Goal: Task Accomplishment & Management: Complete application form

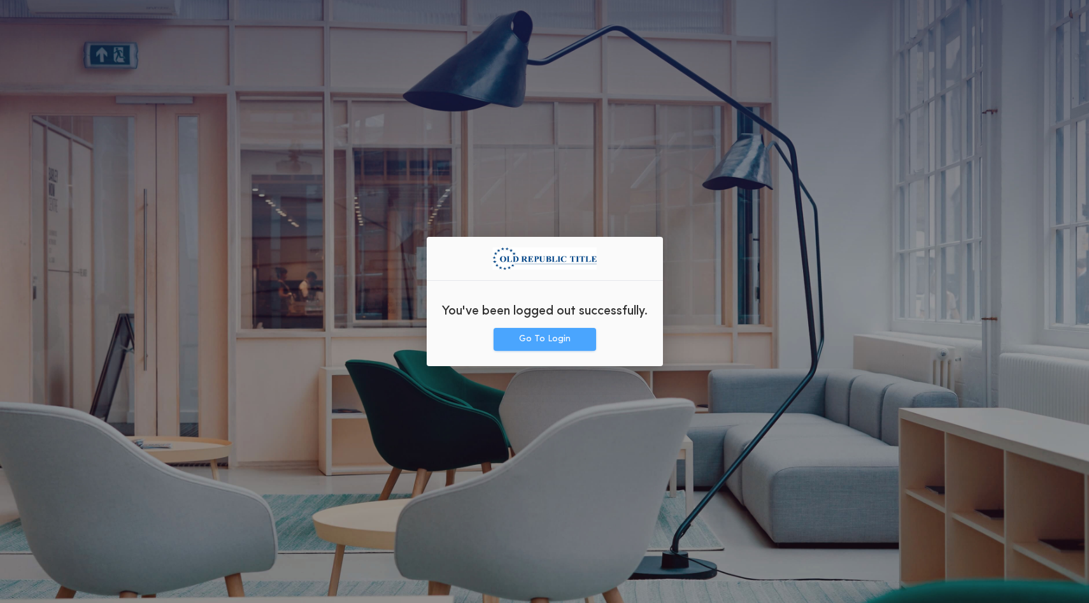
click at [509, 347] on button "Go To Login" at bounding box center [544, 339] width 102 height 23
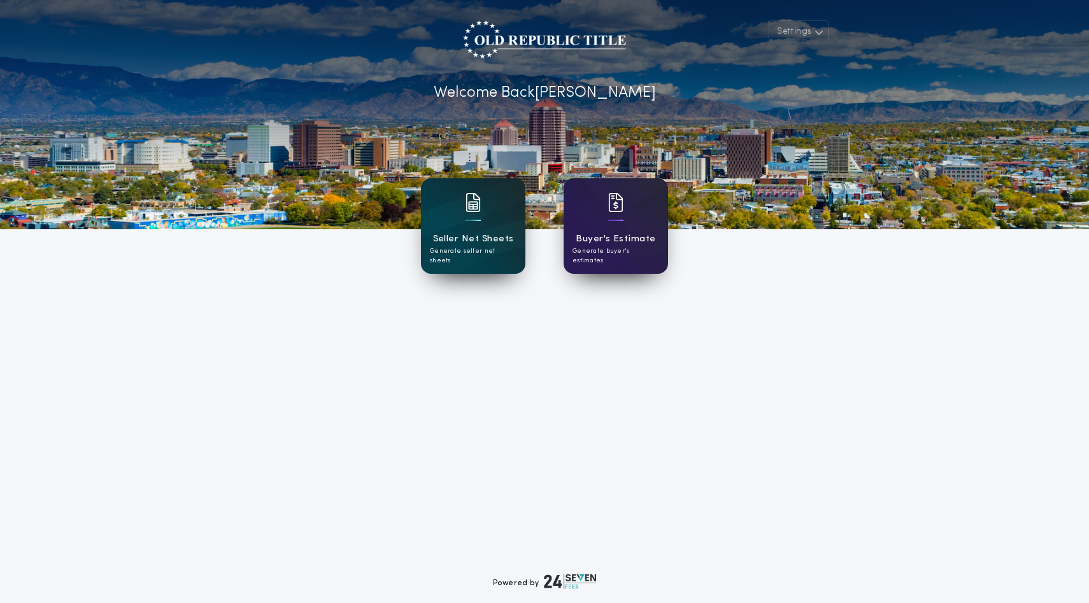
click at [466, 244] on h1 "Seller Net Sheets" at bounding box center [473, 239] width 81 height 15
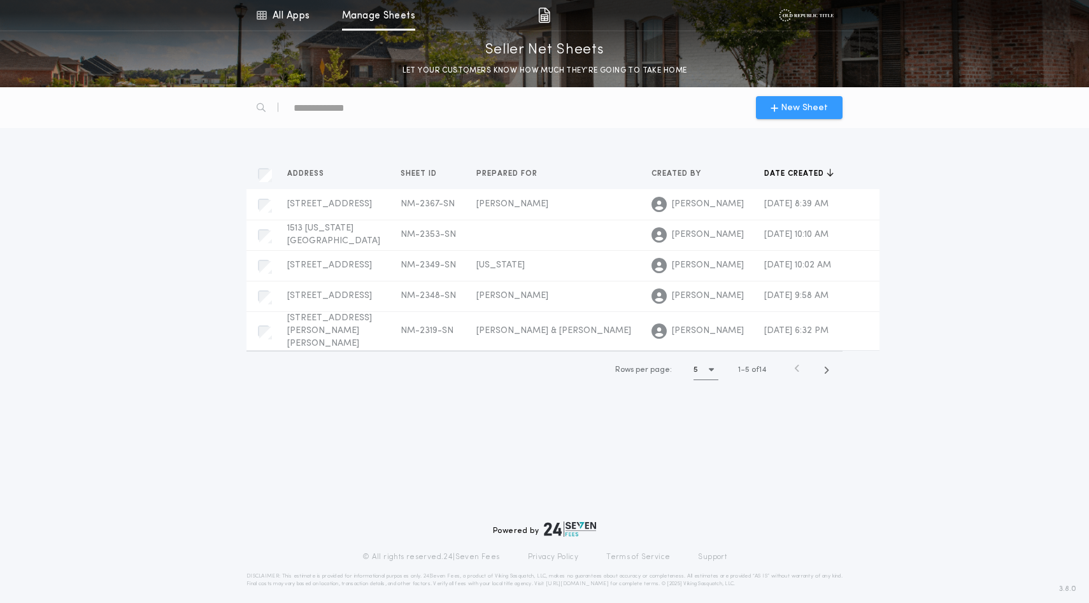
click at [811, 115] on span "New Sheet" at bounding box center [803, 107] width 47 height 13
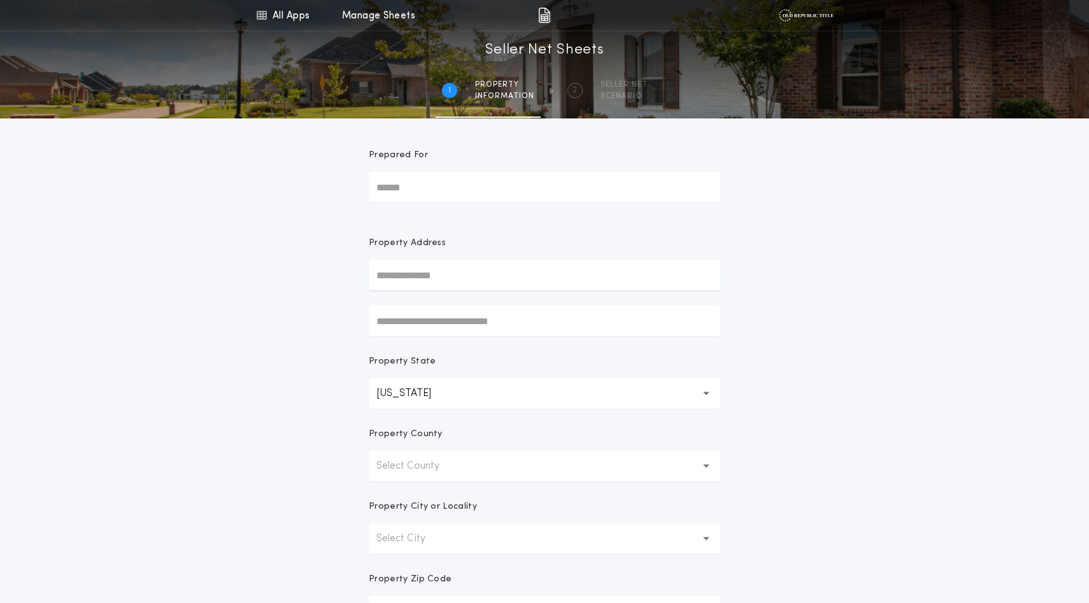
click at [492, 202] on input "Prepared For" at bounding box center [544, 187] width 351 height 31
type input "**********"
click at [428, 290] on input "text" at bounding box center [544, 275] width 351 height 31
type input "*"
click at [439, 310] on button "6639 Sujeto Rd NW, Albuquerque, NM, 87120, USA" at bounding box center [544, 300] width 351 height 19
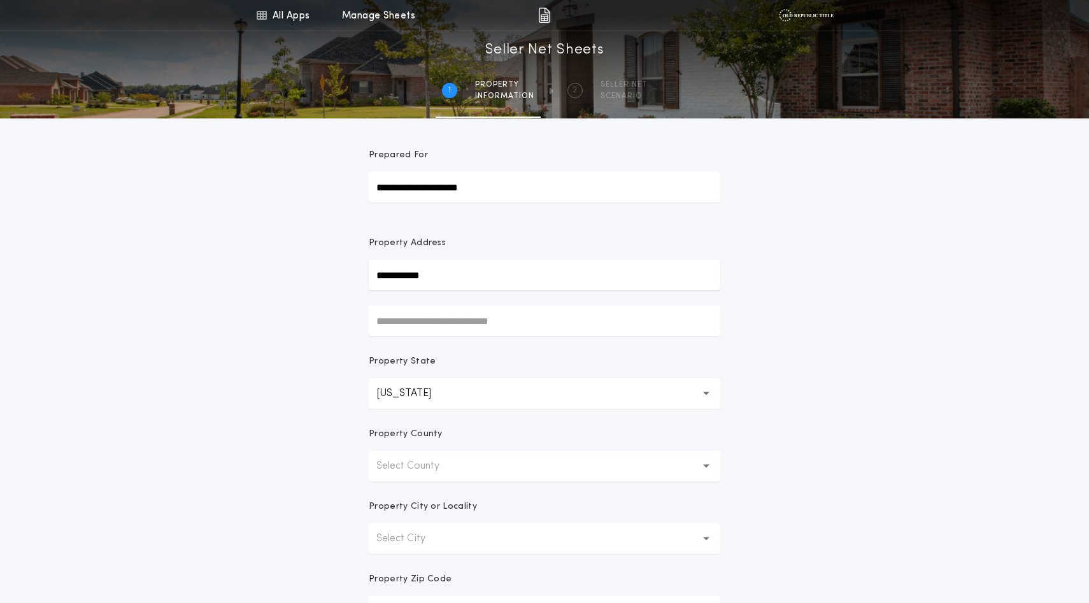
type input "**********"
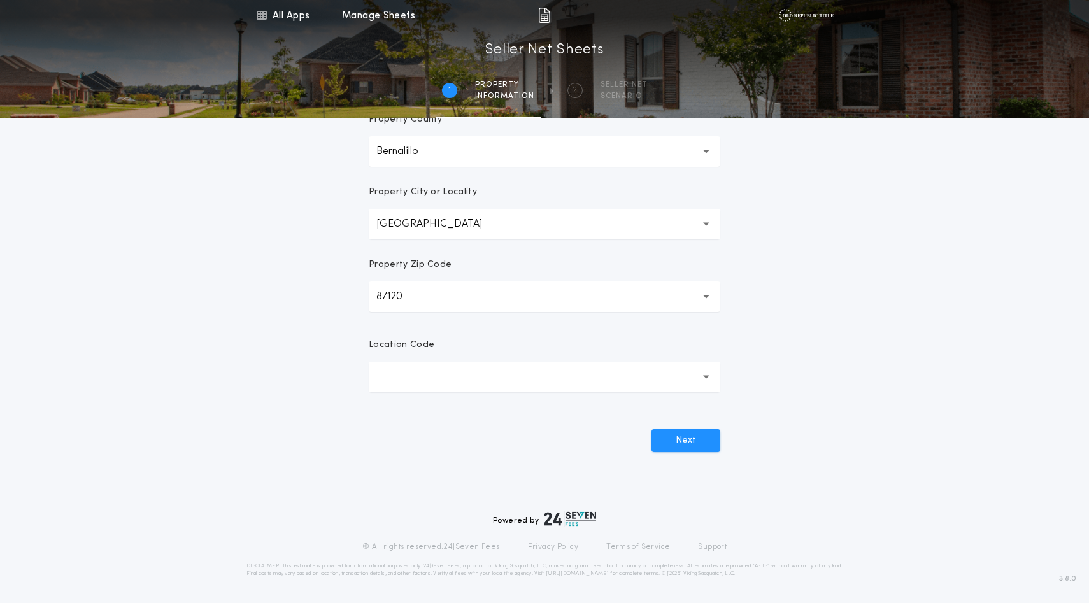
scroll to position [396, 0]
click at [430, 392] on button "button" at bounding box center [544, 377] width 351 height 31
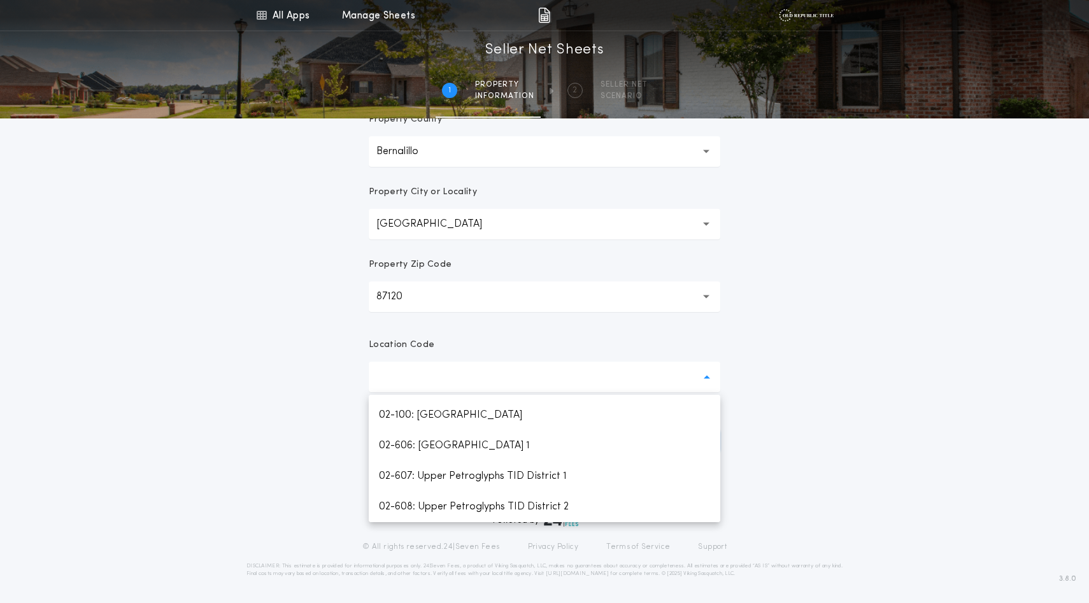
scroll to position [1722, 0]
click at [445, 430] on p "02-100: Albuquerque" at bounding box center [544, 415] width 351 height 31
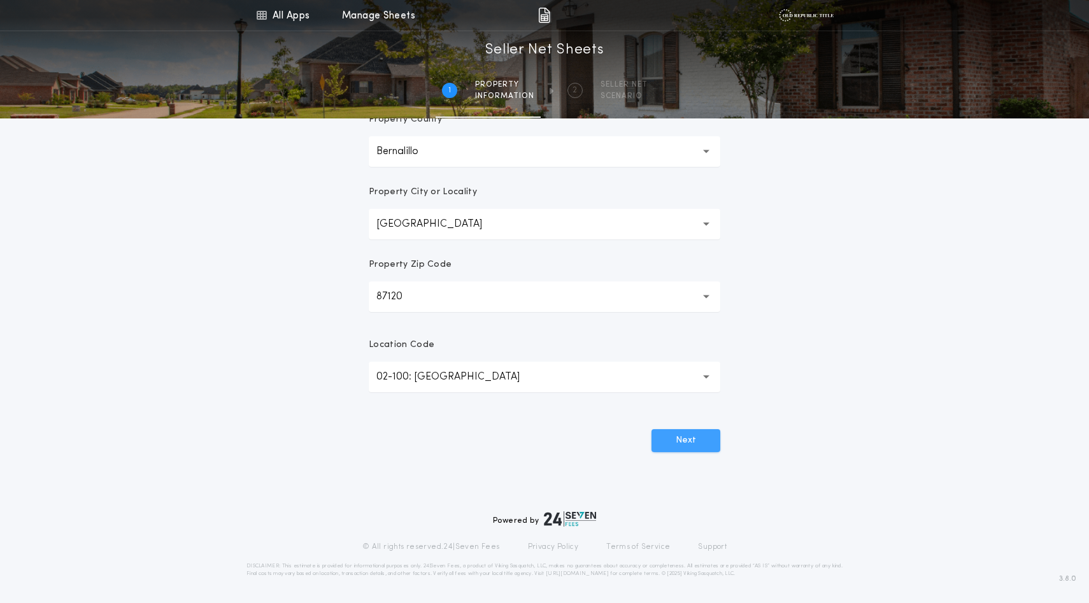
click at [689, 452] on button "Next" at bounding box center [685, 440] width 69 height 23
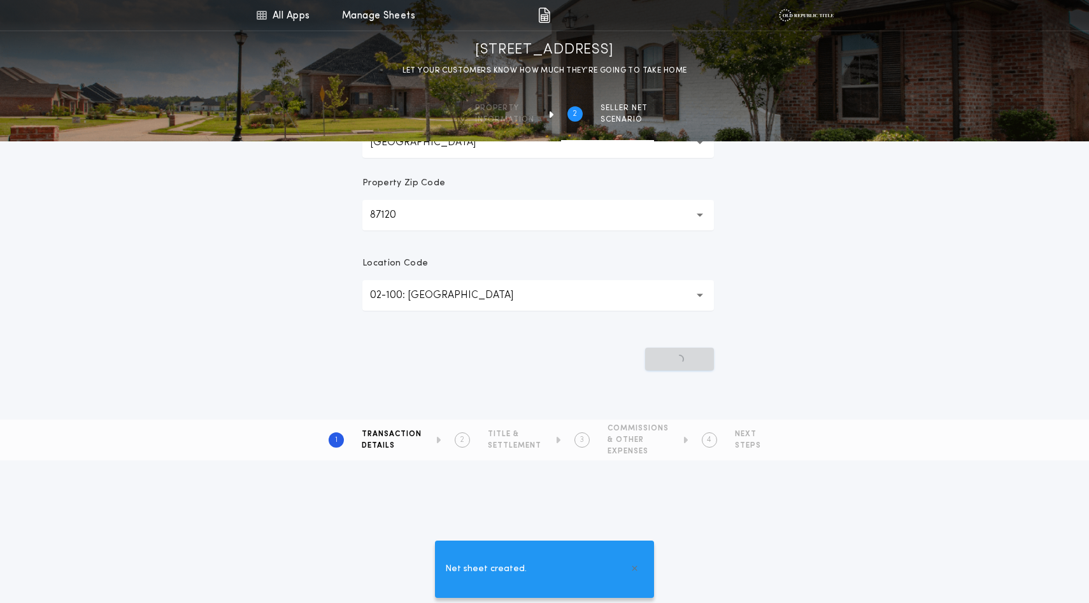
scroll to position [0, 0]
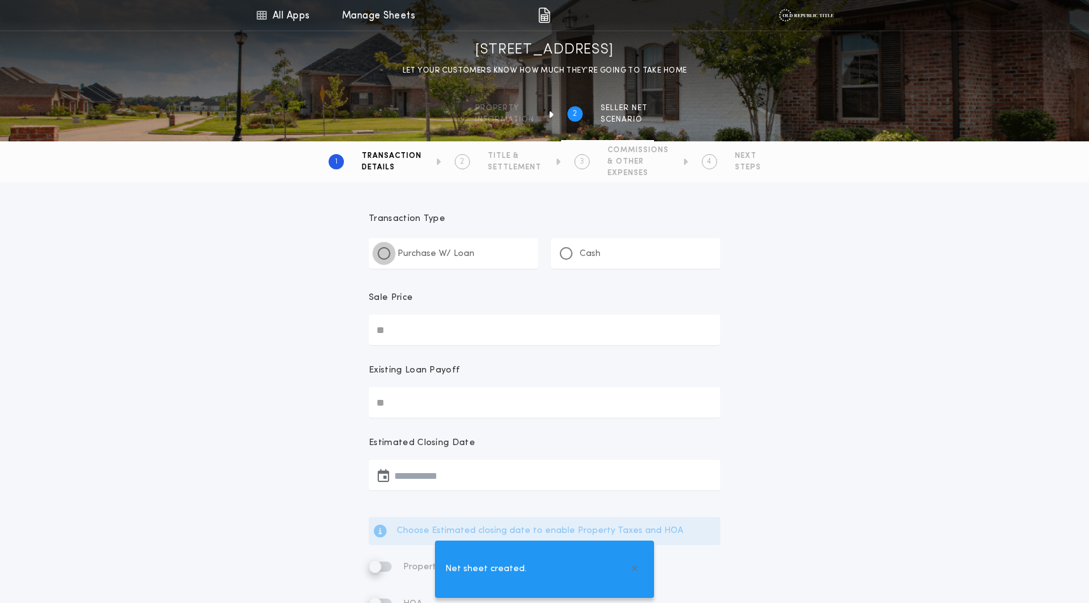
click at [387, 257] on div at bounding box center [384, 253] width 6 height 6
click at [400, 345] on input "Sale Price" at bounding box center [544, 329] width 351 height 31
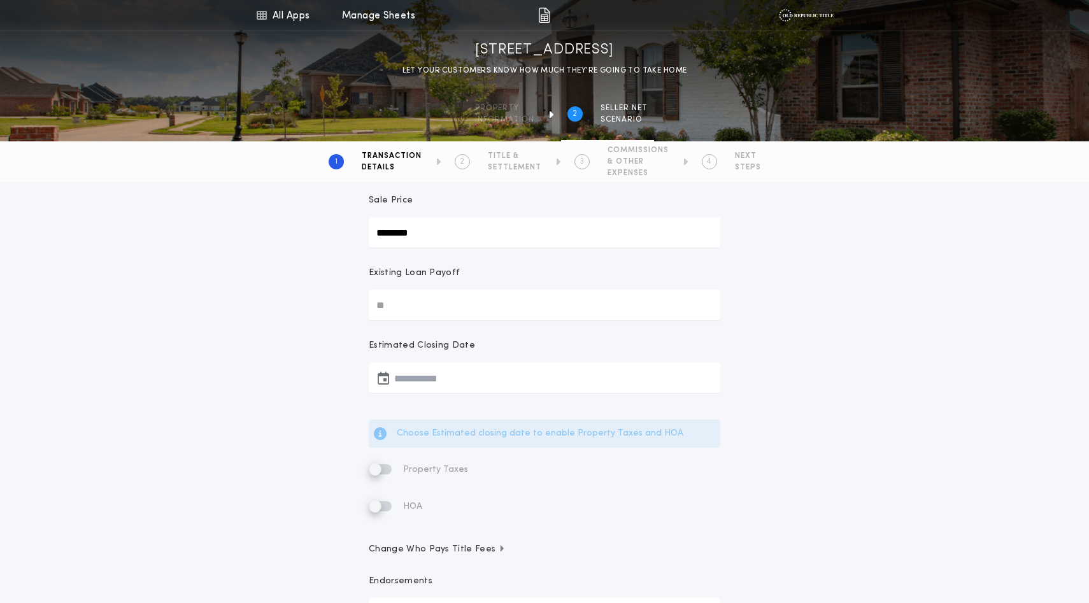
scroll to position [98, 0]
type input "********"
click at [417, 320] on input "Existing Loan Payoff" at bounding box center [544, 304] width 351 height 31
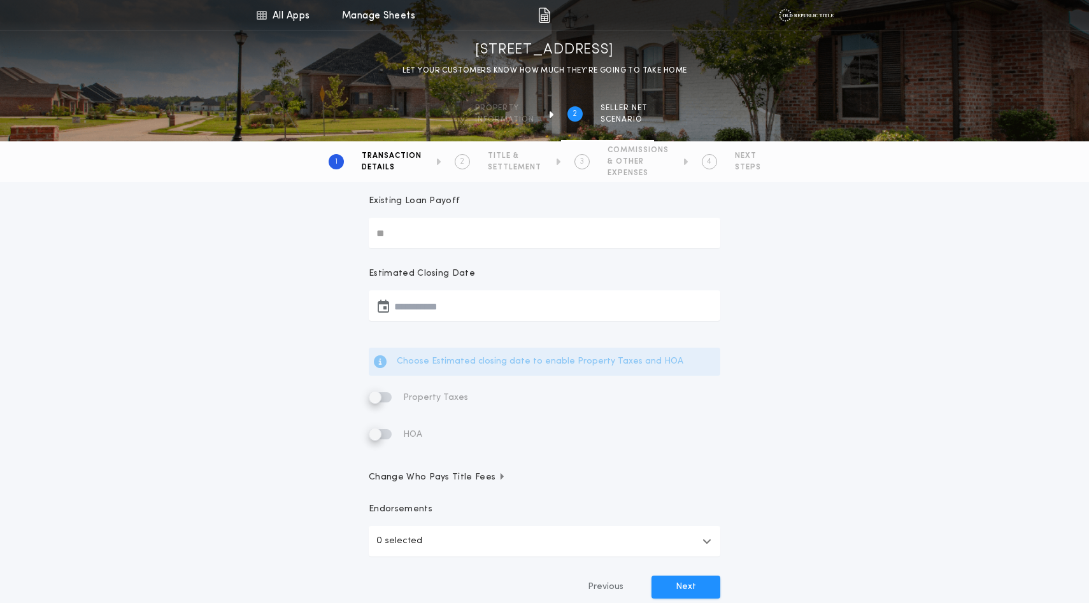
scroll to position [178, 0]
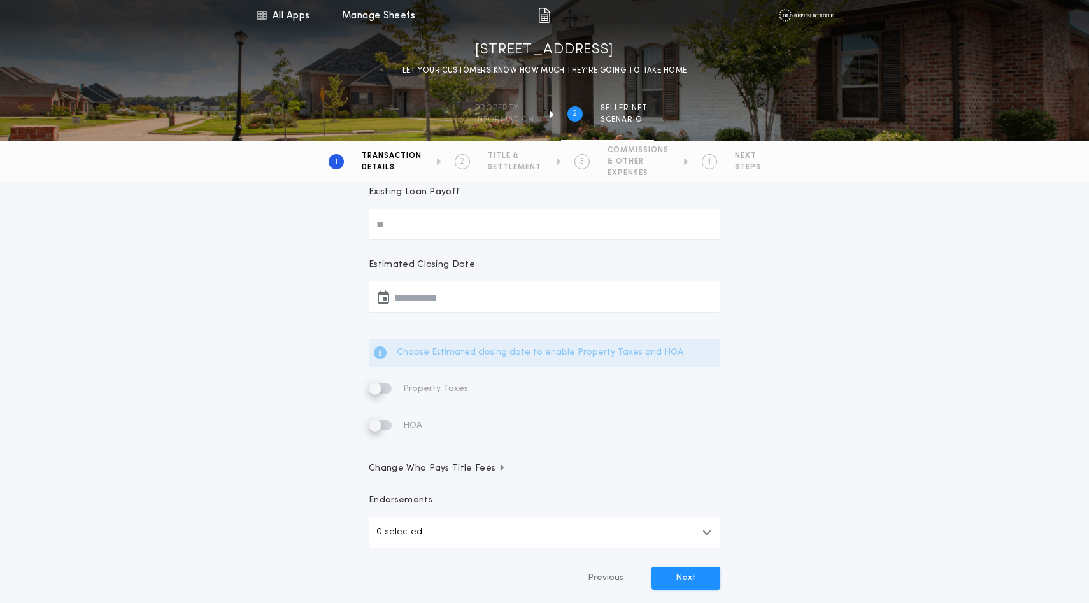
click at [389, 297] on icon "button" at bounding box center [382, 297] width 11 height 1
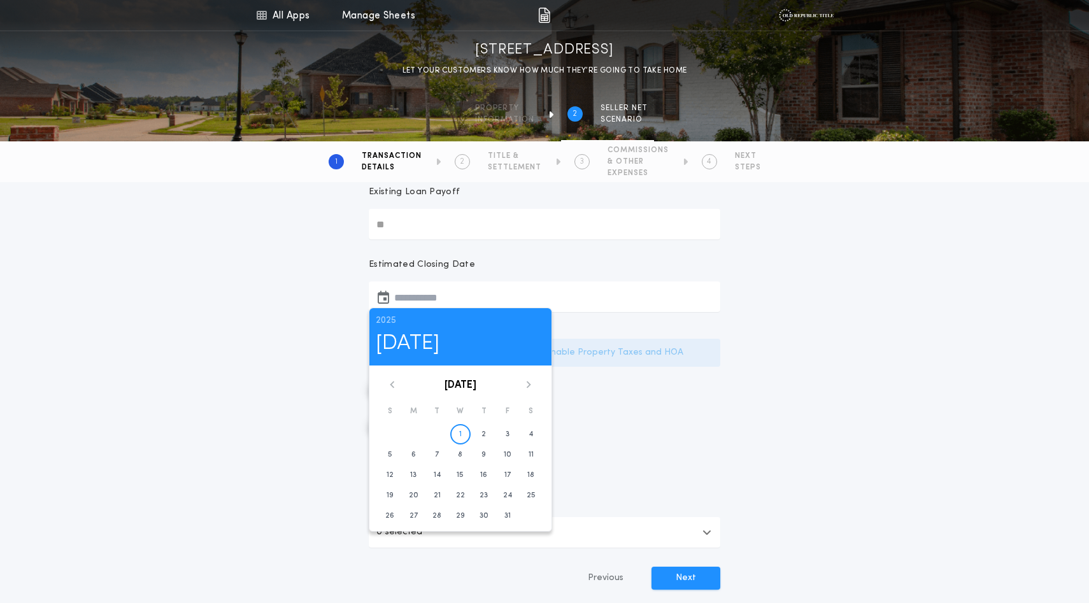
click at [532, 388] on icon at bounding box center [529, 385] width 8 height 8
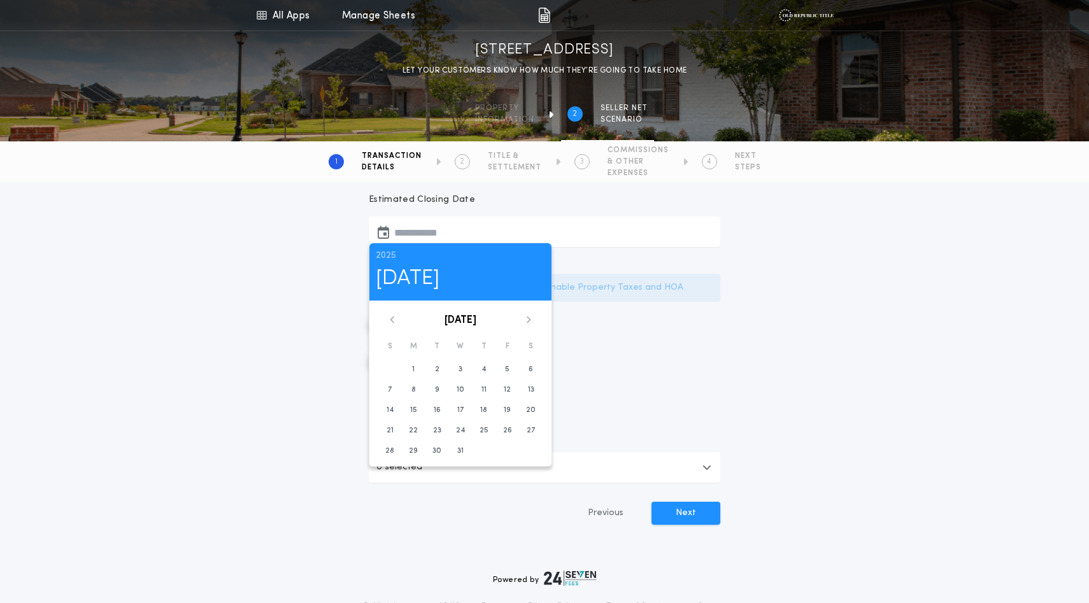
scroll to position [250, 0]
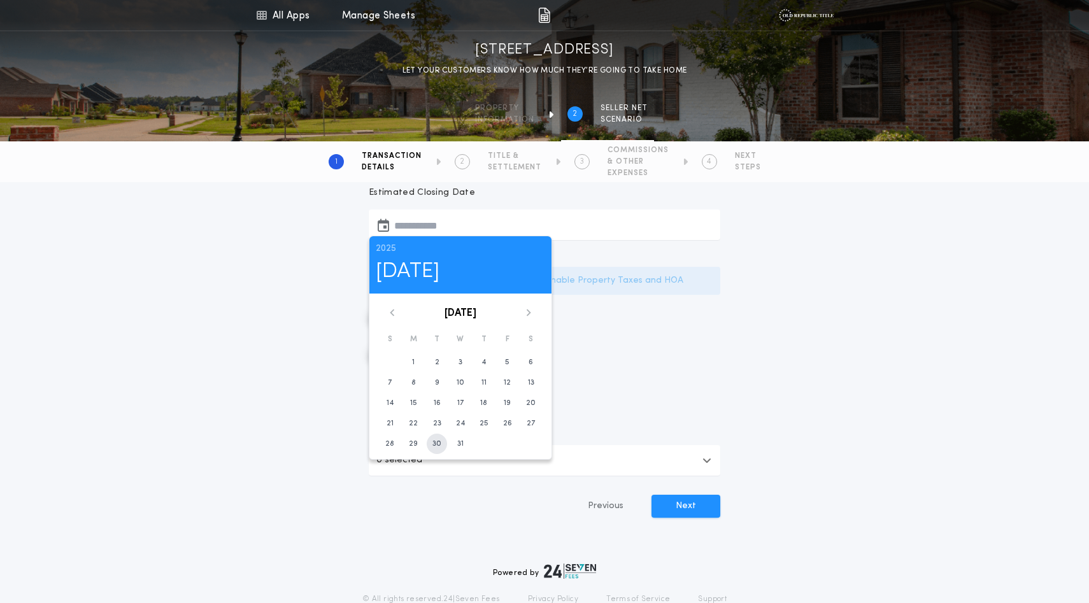
click at [441, 449] on time "30" at bounding box center [436, 444] width 9 height 10
type input "**********"
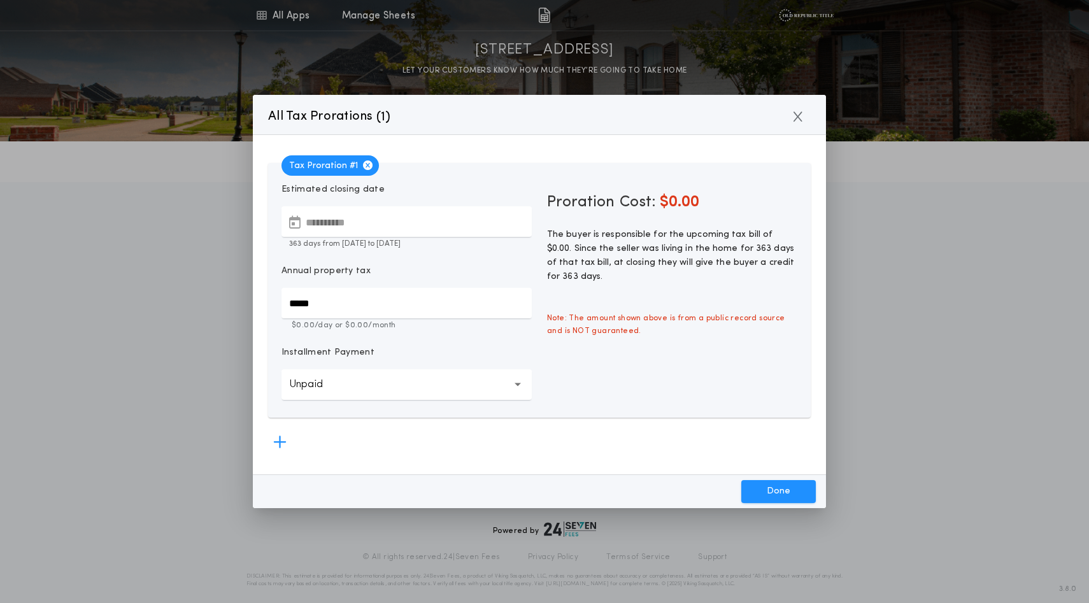
scroll to position [3, 0]
click at [749, 488] on button "Done" at bounding box center [778, 491] width 74 height 23
click at [747, 484] on button "Done" at bounding box center [778, 491] width 74 height 23
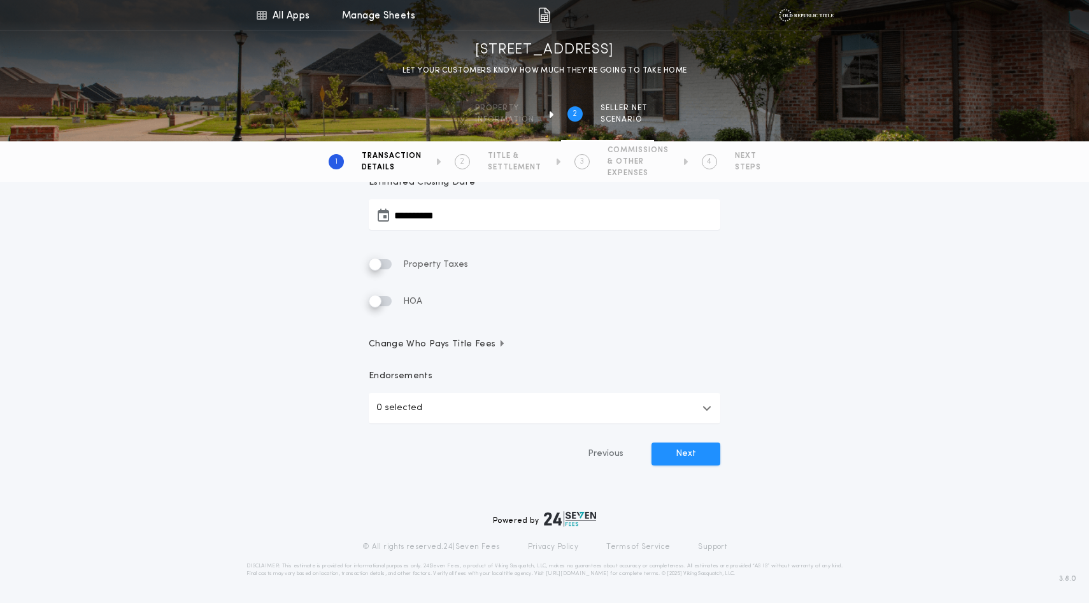
scroll to position [405, 0]
click at [686, 442] on button "Next" at bounding box center [685, 453] width 69 height 23
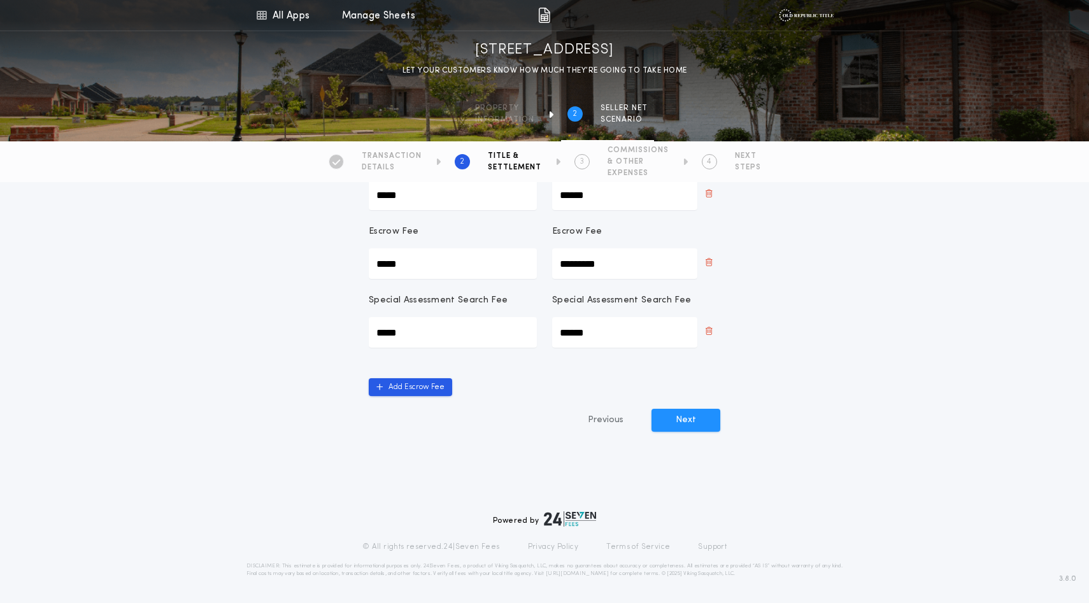
scroll to position [393, 0]
click at [679, 432] on button "Next" at bounding box center [685, 420] width 69 height 23
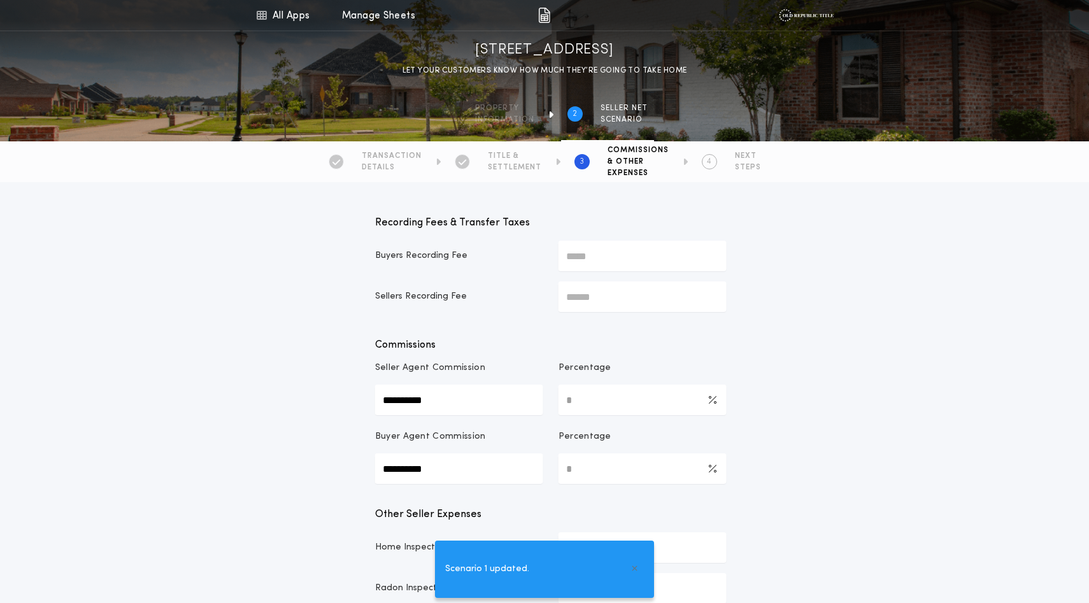
type input "*********"
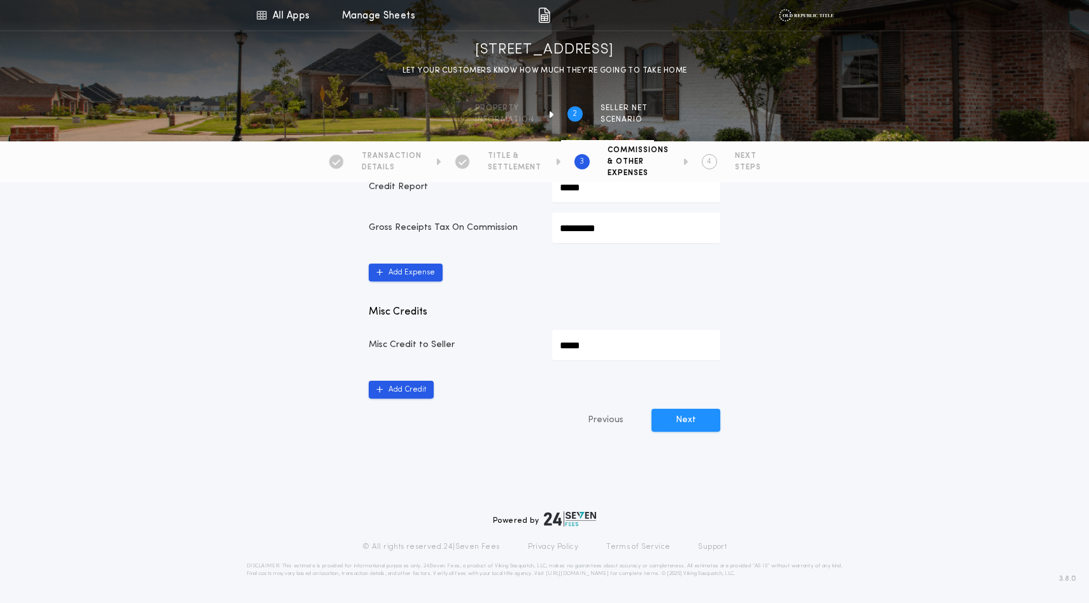
scroll to position [802, 0]
click at [687, 432] on button "Next" at bounding box center [685, 420] width 69 height 23
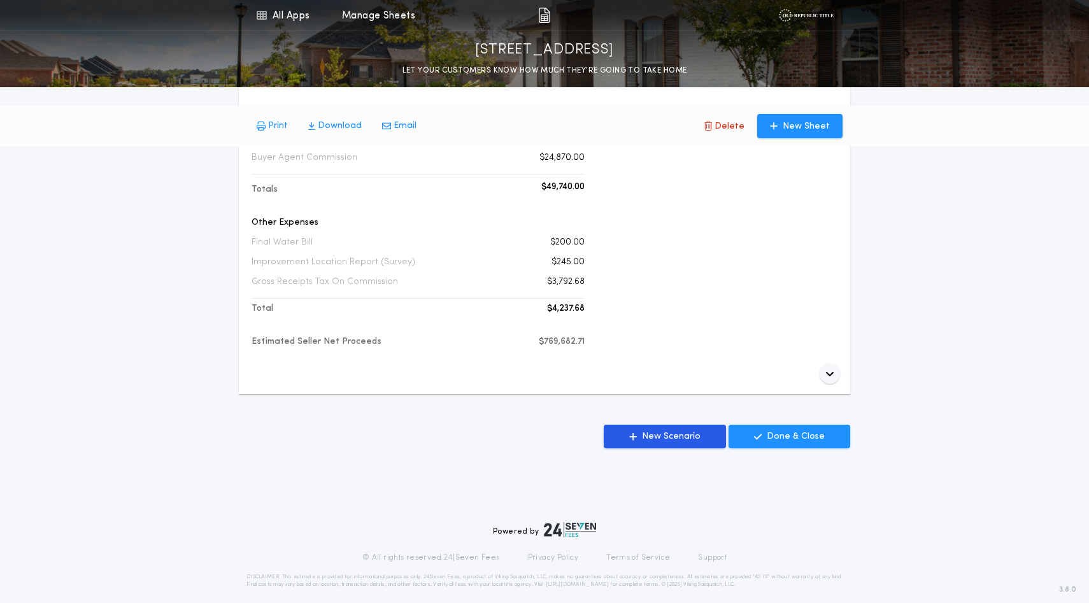
scroll to position [546, 0]
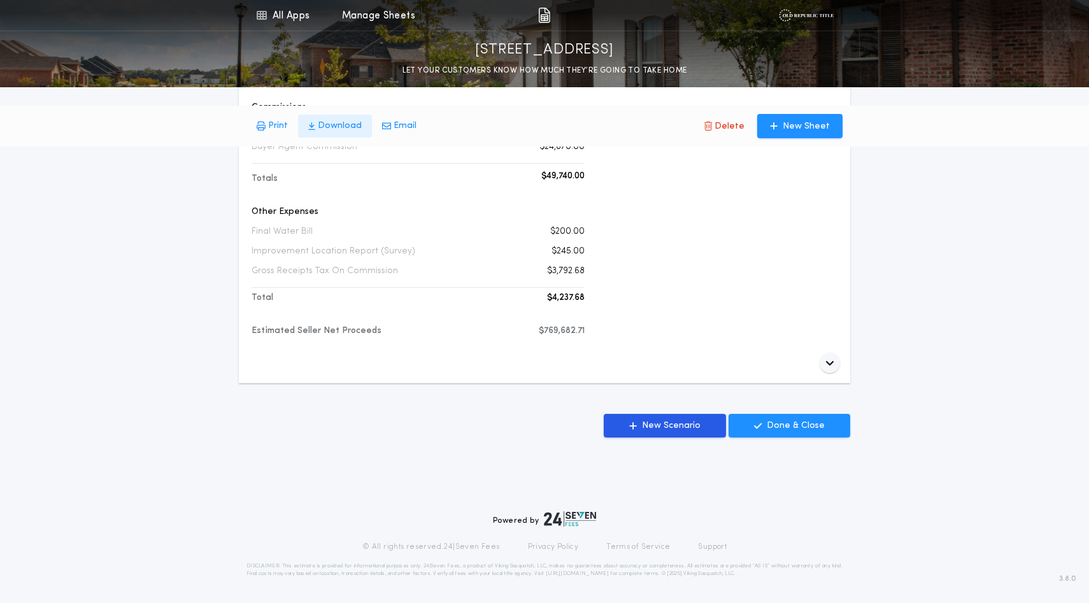
click at [357, 132] on p "Download" at bounding box center [340, 126] width 44 height 13
click at [123, 348] on div "All Apps Seller Net Sheets Buyer's Estimate Menu All Apps Manage Sheets 6639 Su…" at bounding box center [544, 28] width 1089 height 1149
click at [146, 202] on div "All Apps Seller Net Sheets Buyer's Estimate Menu All Apps Manage Sheets 6639 Su…" at bounding box center [544, 28] width 1089 height 1149
click at [929, 218] on div "All Apps Seller Net Sheets Buyer's Estimate Menu All Apps Manage Sheets 6639 Su…" at bounding box center [544, 28] width 1089 height 1149
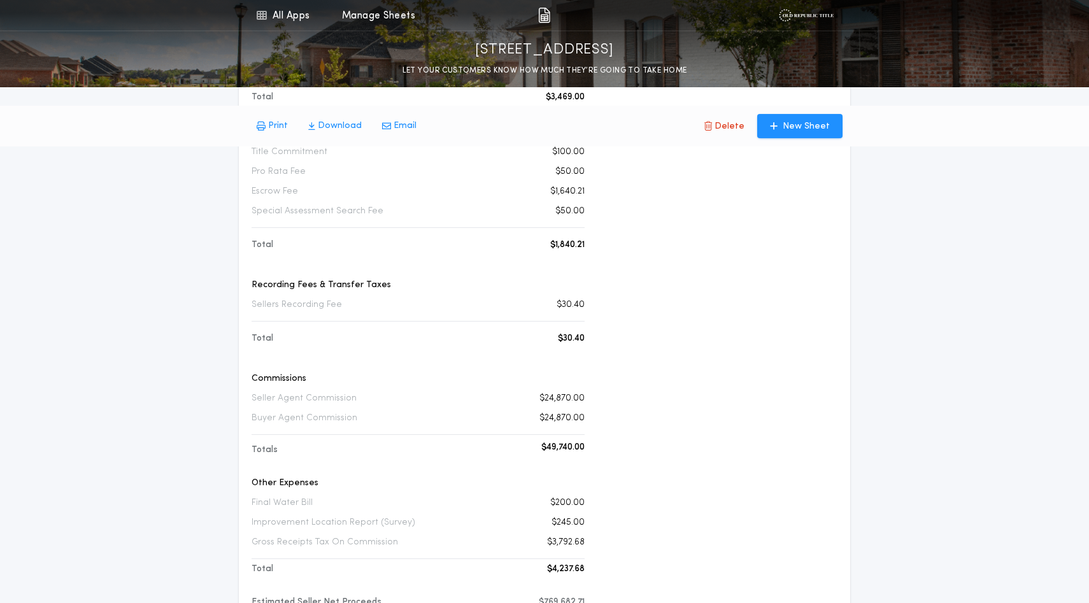
scroll to position [264, 0]
